Goal: Check status: Check status

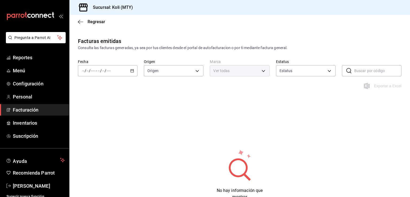
type input "ORDER_INVOICE,GENERAL_INVOICE"
type input "ACTIVE,PENDING_CANCELLATION,CANCELLED,PRE_CANCELLED"
type input "d0121fda-d2d9-471b-a553-6c3ebe72ecf1"
click at [29, 108] on span "Facturación" at bounding box center [39, 109] width 52 height 7
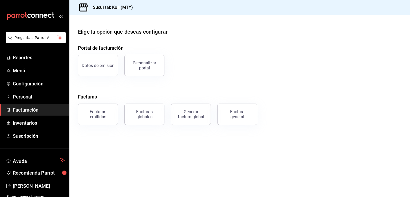
click at [110, 112] on div "Facturas emitidas" at bounding box center [97, 114] width 33 height 10
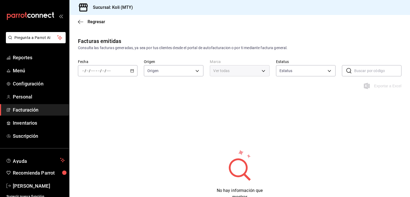
type input "ORDER_INVOICE,GENERAL_INVOICE"
type input "ACTIVE,PENDING_CANCELLATION,CANCELLED,PRE_CANCELLED"
type input "d0121fda-d2d9-471b-a553-6c3ebe72ecf1"
click at [132, 72] on \(Stroke\) "button" at bounding box center [132, 70] width 3 height 3
click at [92, 150] on li "Rango de fechas" at bounding box center [103, 147] width 50 height 12
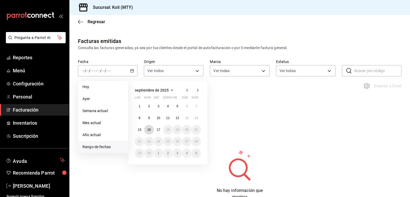
click at [150, 129] on abbr "16" at bounding box center [148, 130] width 3 height 4
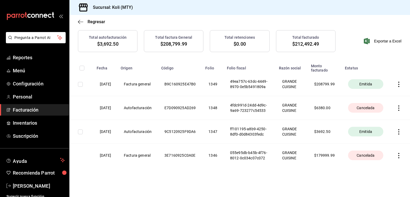
scroll to position [74, 0]
